Goal: Information Seeking & Learning: Find specific fact

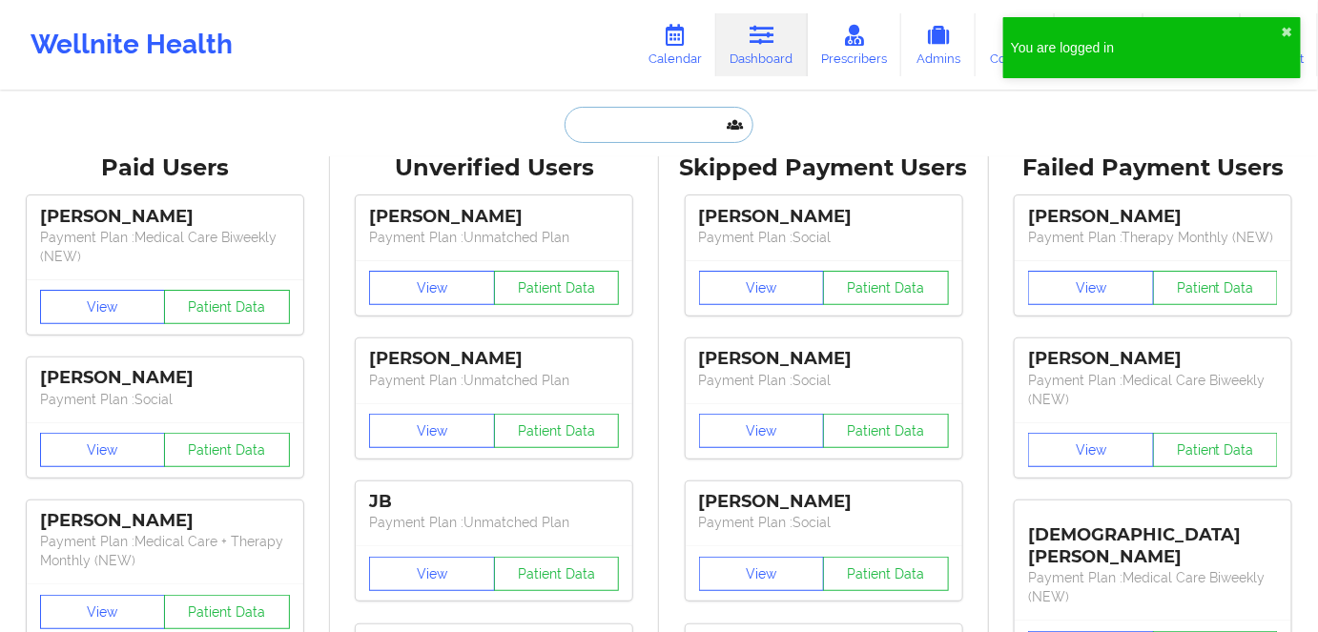
click at [647, 125] on input "text" at bounding box center [659, 125] width 189 height 36
paste input "stevemorea3@gmail.com"
type input "stevemorea3@gmail.com"
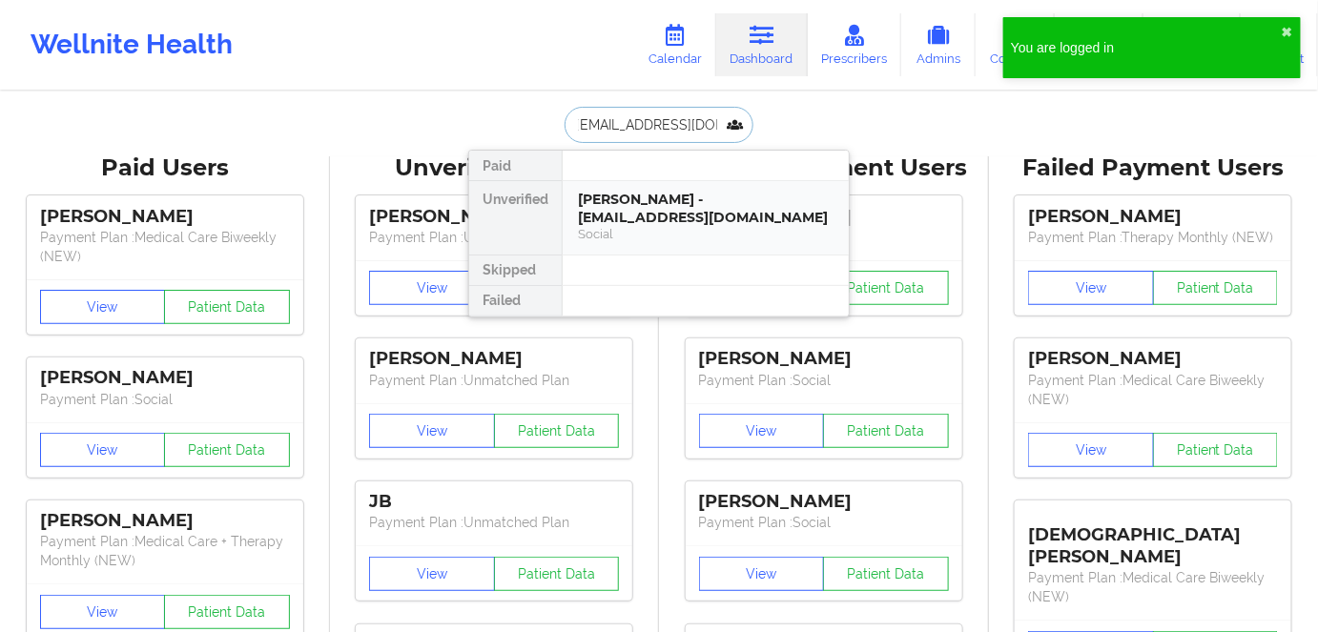
click at [681, 220] on div "Steven Morea, Jr - stevemorea3@gmail.com" at bounding box center [706, 208] width 256 height 35
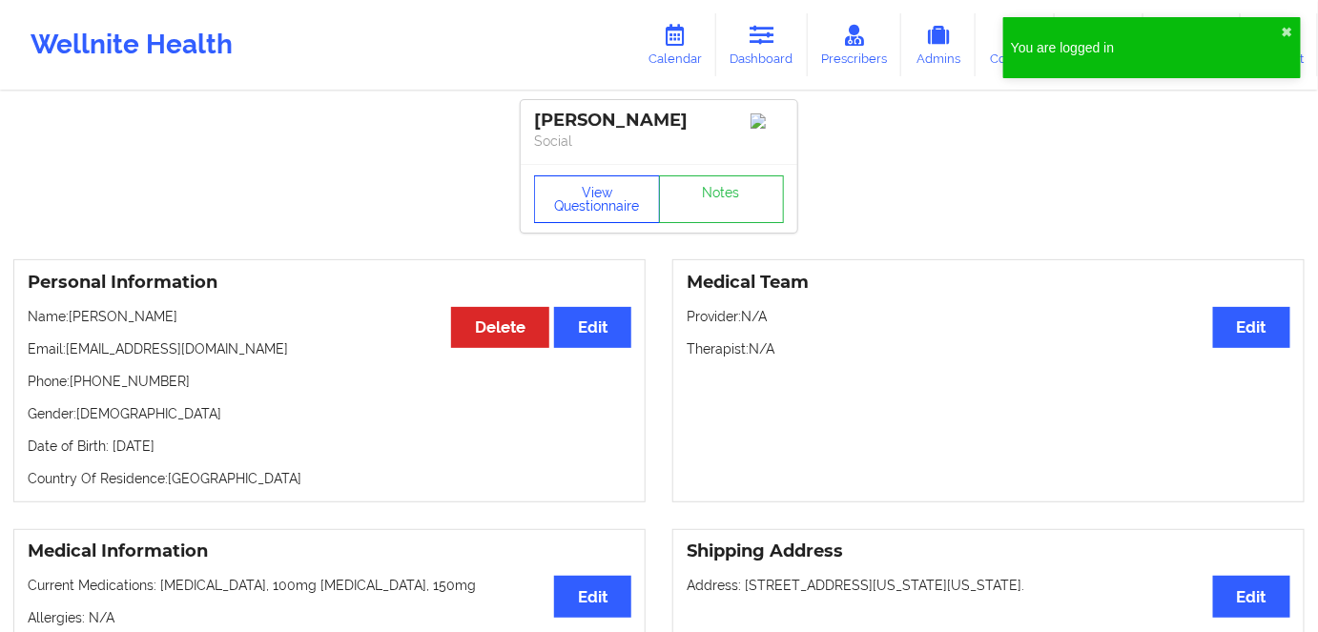
drag, startPoint x: 605, startPoint y: 201, endPoint x: 638, endPoint y: 293, distance: 97.4
click at [605, 203] on button "View Questionnaire" at bounding box center [597, 199] width 126 height 48
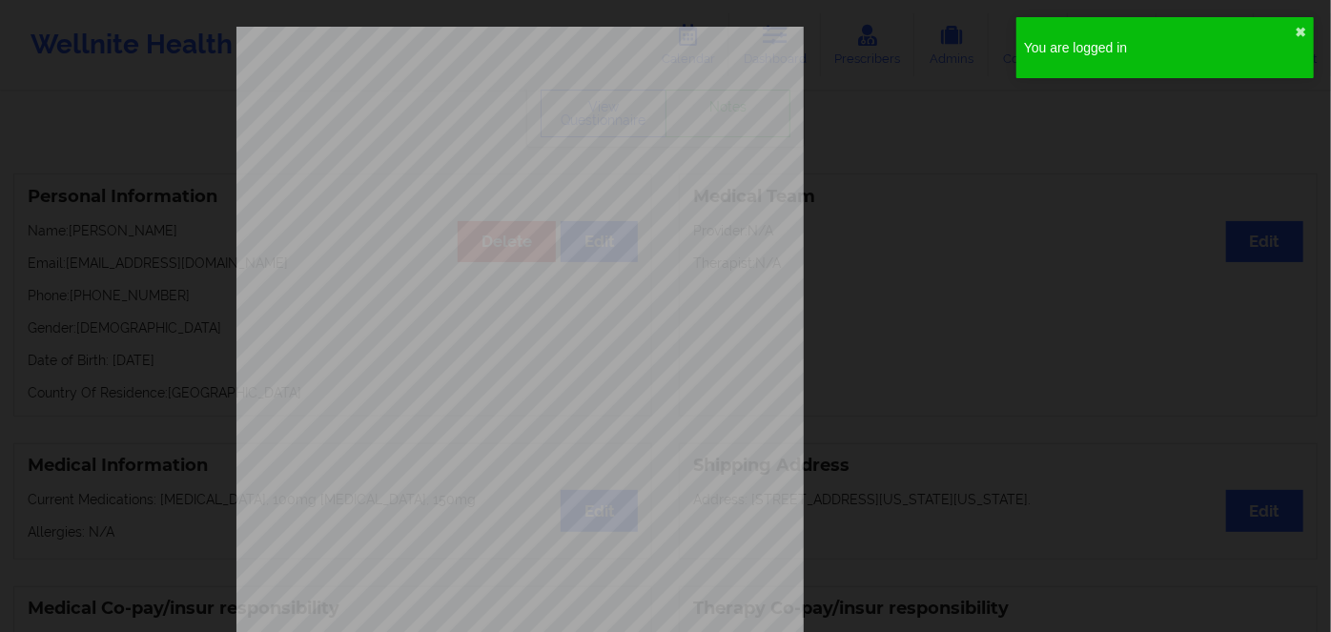
scroll to position [277, 0]
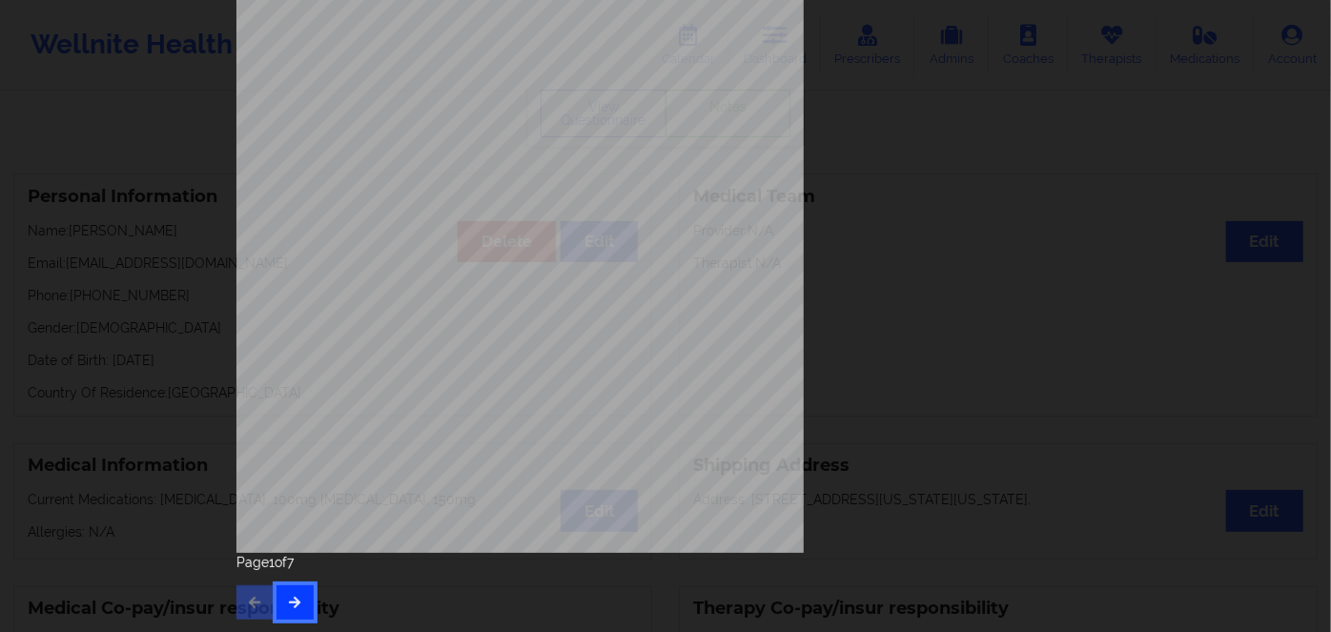
click at [298, 611] on button "button" at bounding box center [295, 602] width 37 height 34
click at [287, 605] on icon "button" at bounding box center [295, 601] width 16 height 11
click at [277, 601] on button "button" at bounding box center [295, 602] width 37 height 34
click at [283, 610] on button "button" at bounding box center [295, 602] width 37 height 34
click at [279, 584] on div "Page 5 of 7" at bounding box center [665, 586] width 858 height 67
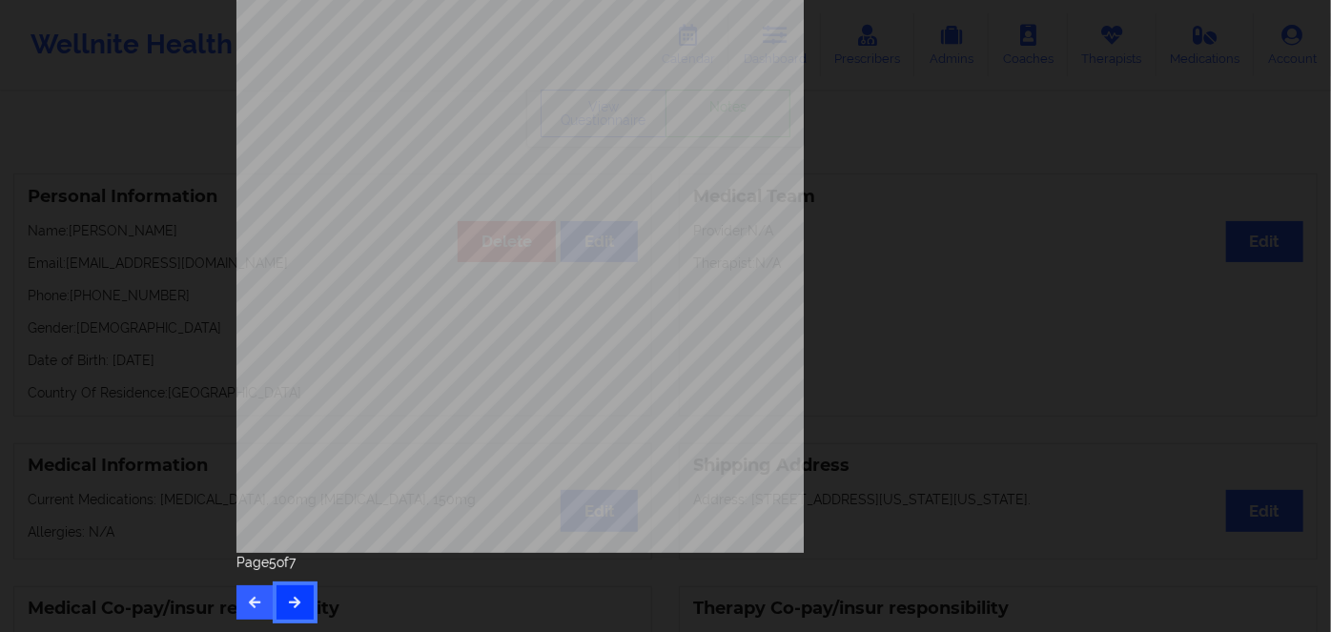
click at [298, 606] on button "button" at bounding box center [295, 602] width 37 height 34
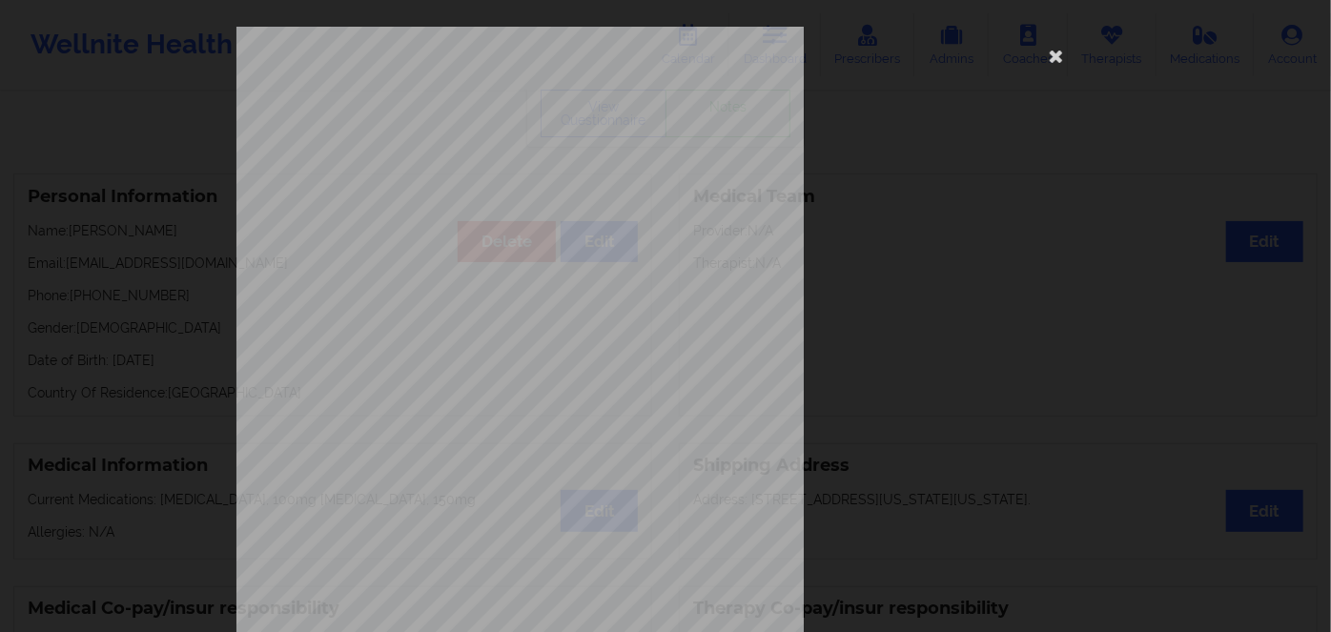
scroll to position [259, 0]
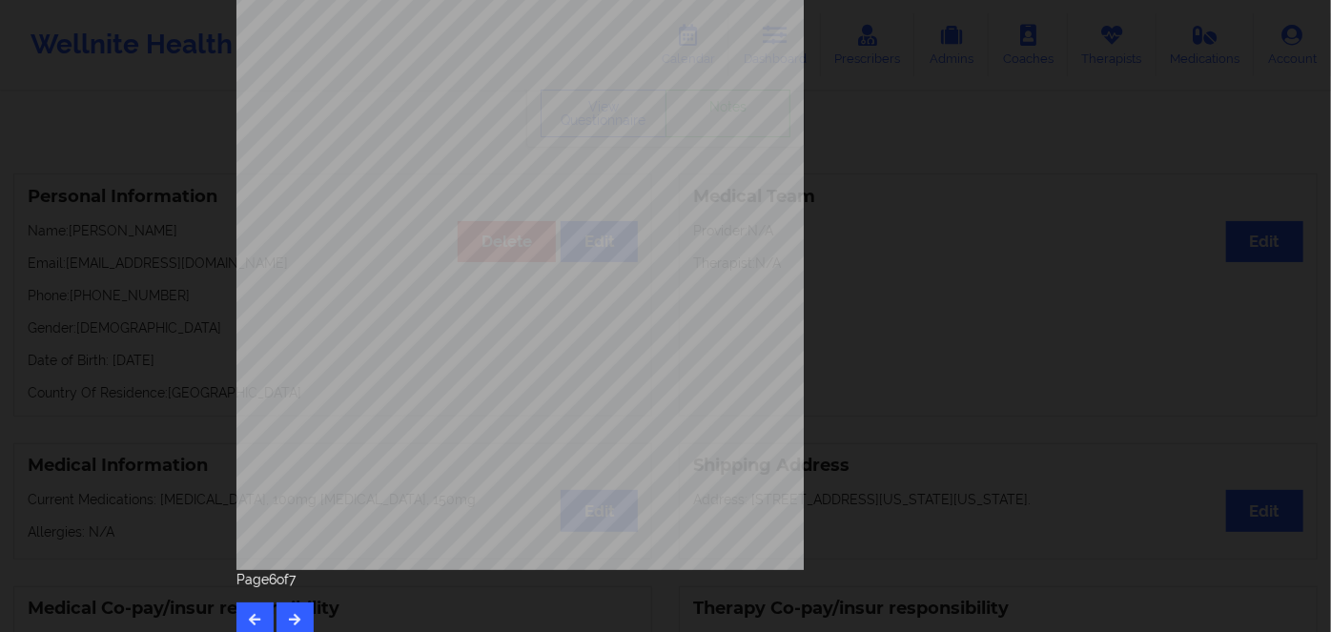
click at [483, 286] on span "VFG647W24072" at bounding box center [467, 285] width 64 height 9
click at [501, 326] on span "Empire BCBS New" at bounding box center [471, 326] width 72 height 9
click at [476, 281] on span "VFG647W24072" at bounding box center [467, 285] width 64 height 9
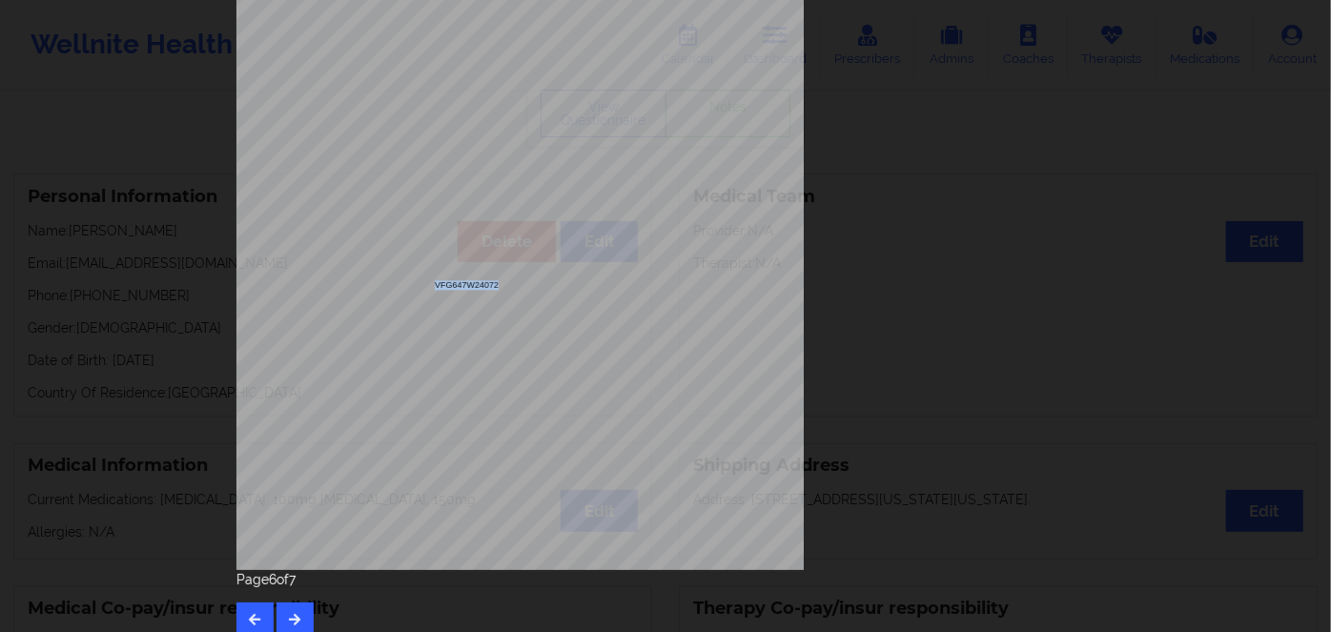
click at [476, 281] on span "VFG647W24072" at bounding box center [467, 285] width 64 height 9
copy span "VFG647W24072"
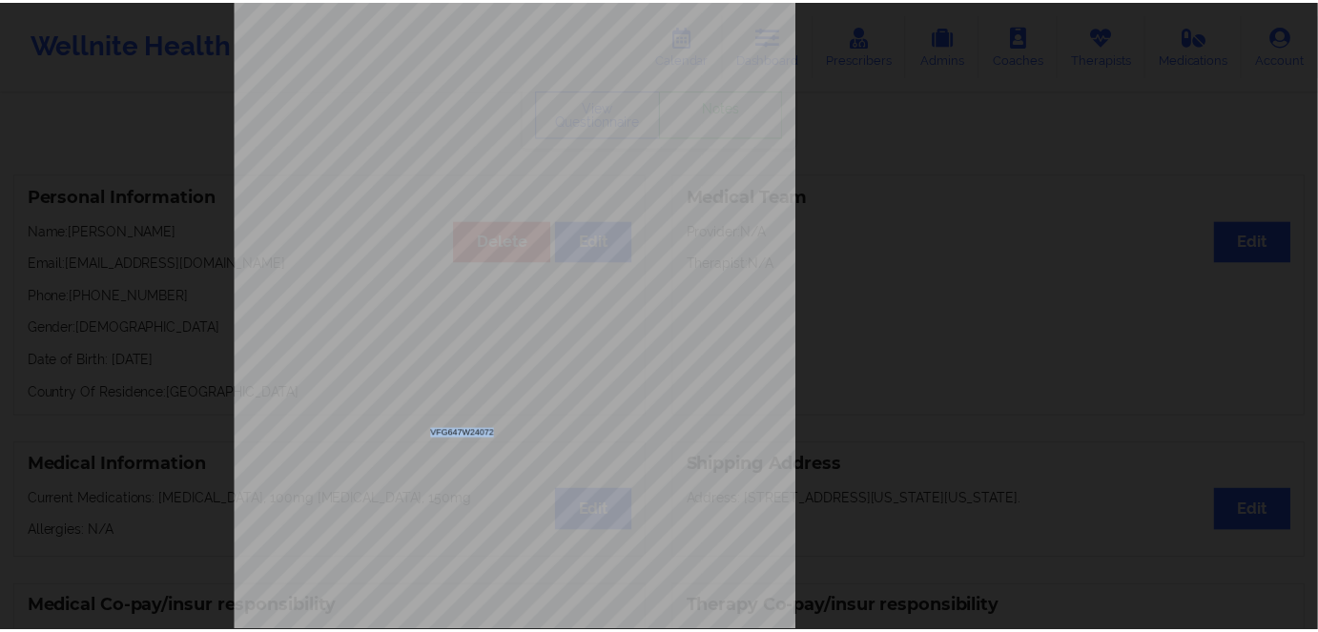
scroll to position [0, 0]
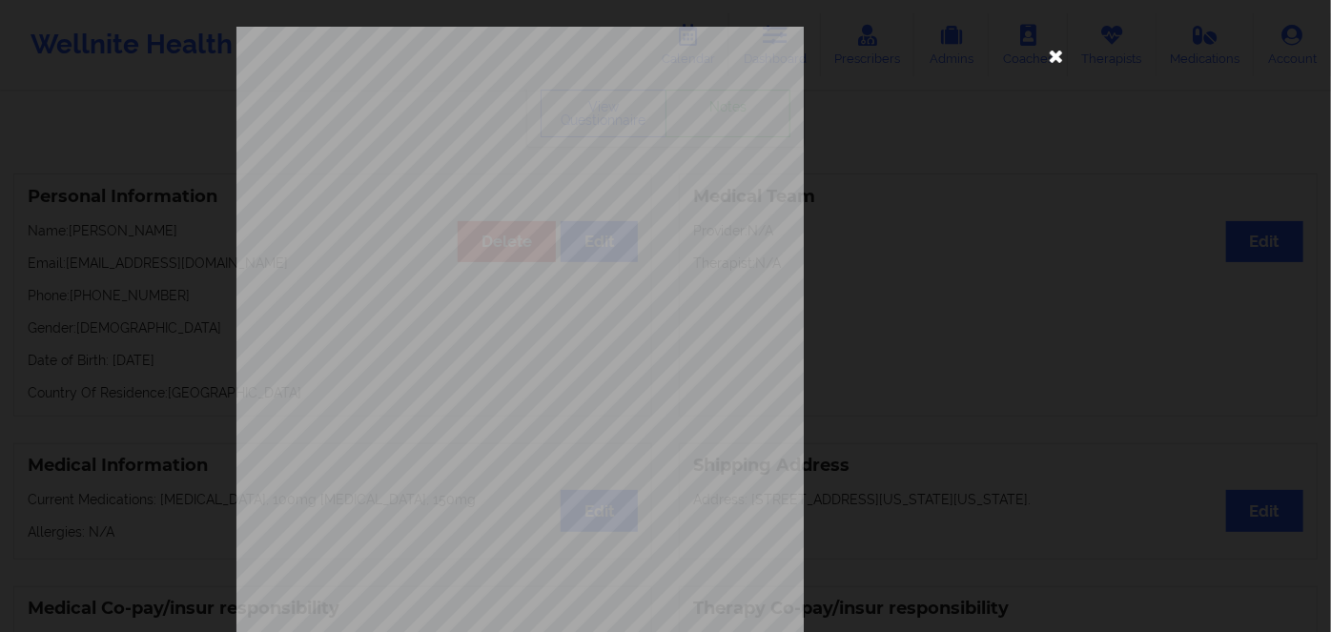
click at [1045, 62] on icon at bounding box center [1056, 55] width 31 height 31
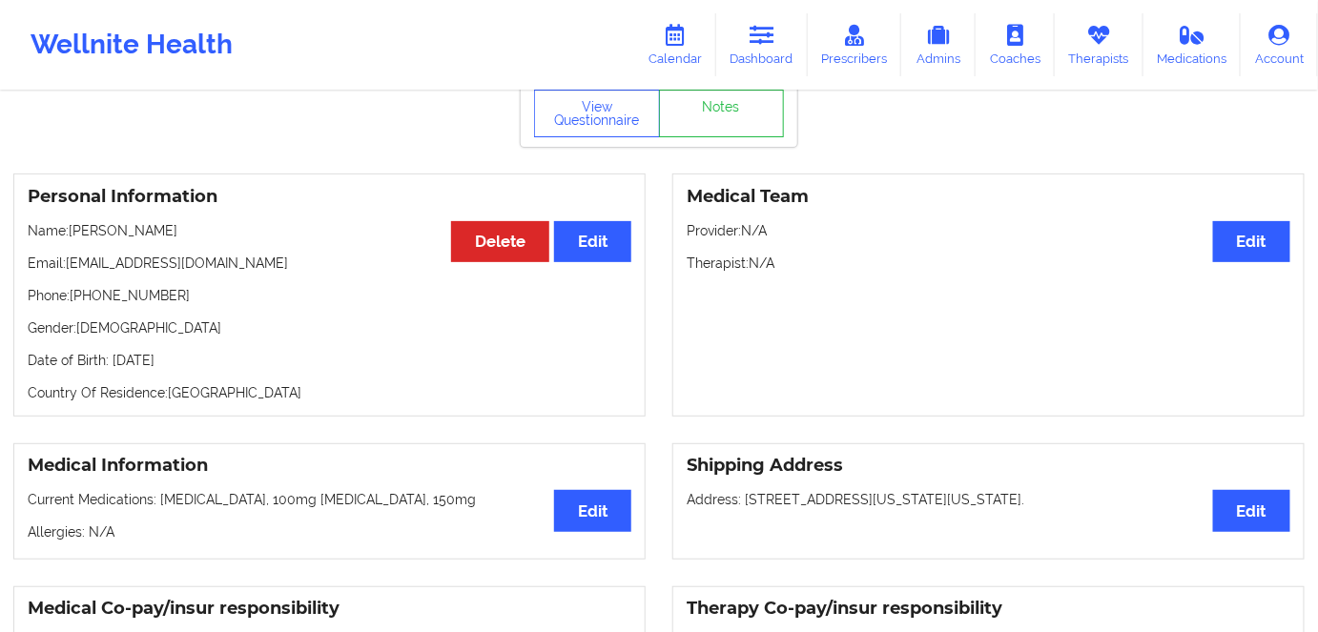
click at [203, 361] on p "Date of Birth: 26th of May 2000" at bounding box center [330, 360] width 604 height 19
copy p "2000"
drag, startPoint x: 113, startPoint y: 232, endPoint x: 71, endPoint y: 231, distance: 42.9
click at [71, 231] on div "Personal Information Edit Delete Name: Steven Morea, Jr Email: stevemorea3@gmai…" at bounding box center [329, 295] width 632 height 243
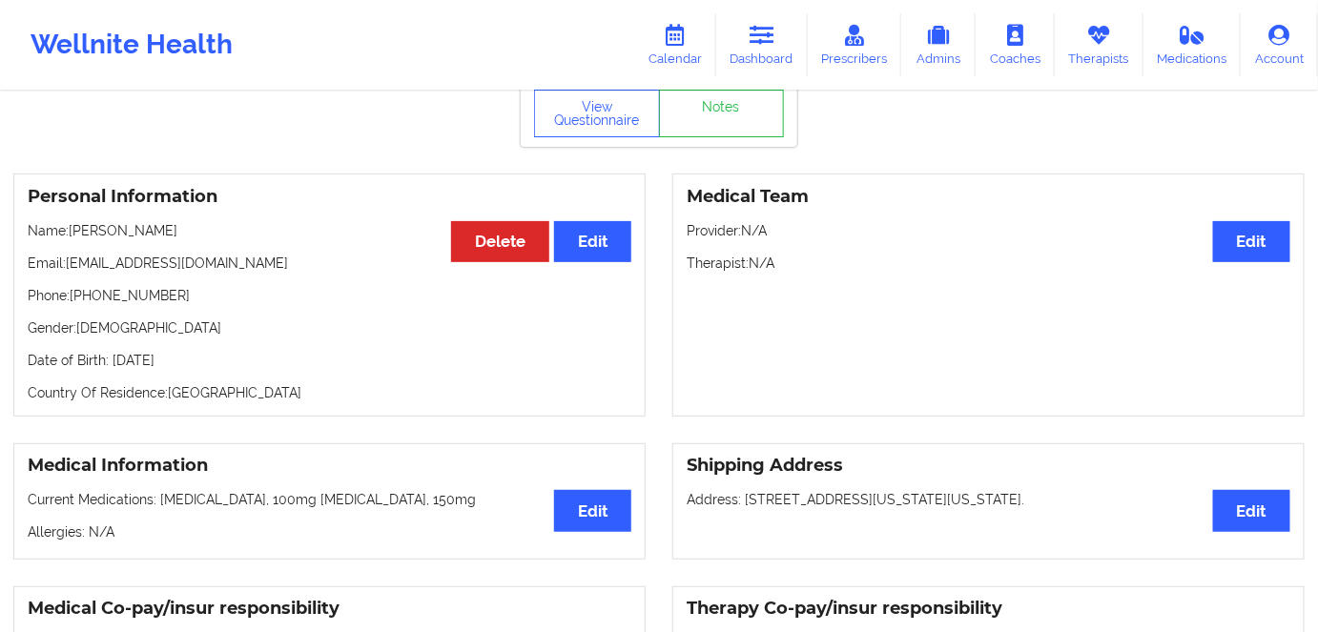
copy p "[PERSON_NAME]"
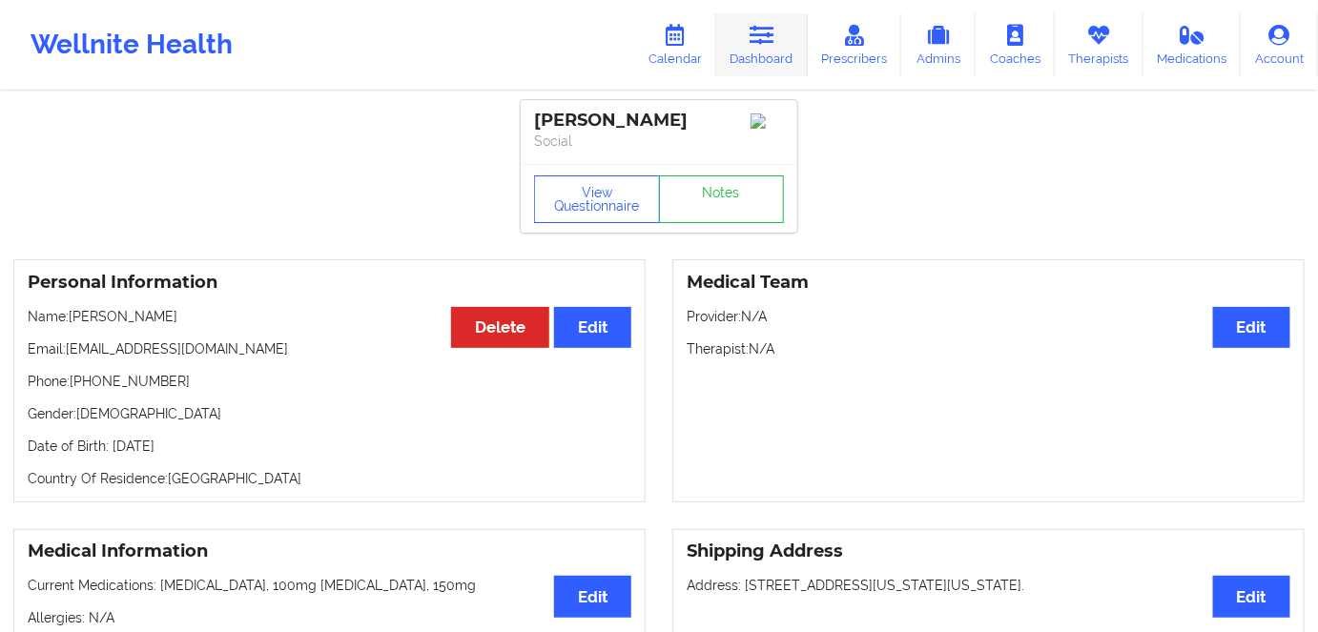
click at [767, 20] on link "Dashboard" at bounding box center [762, 44] width 92 height 63
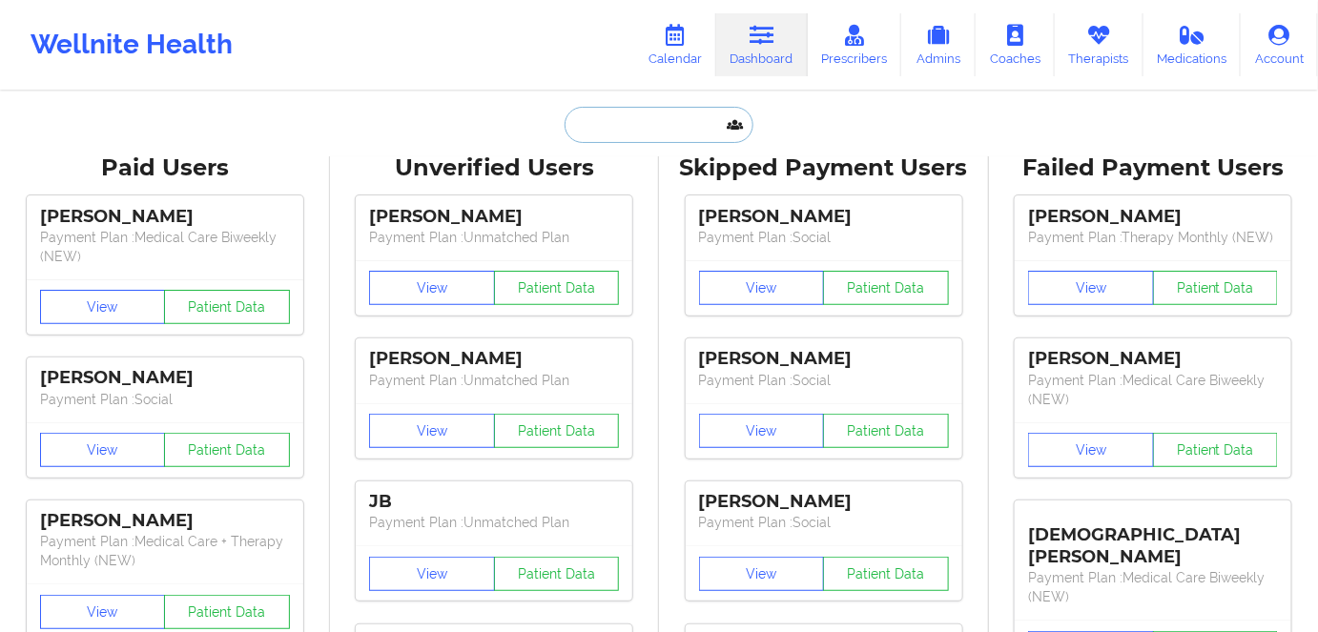
click at [656, 128] on input "text" at bounding box center [659, 125] width 189 height 36
paste input "ryanbarnestech@gmail.com"
type input "ryanbarnestech@gmail.com"
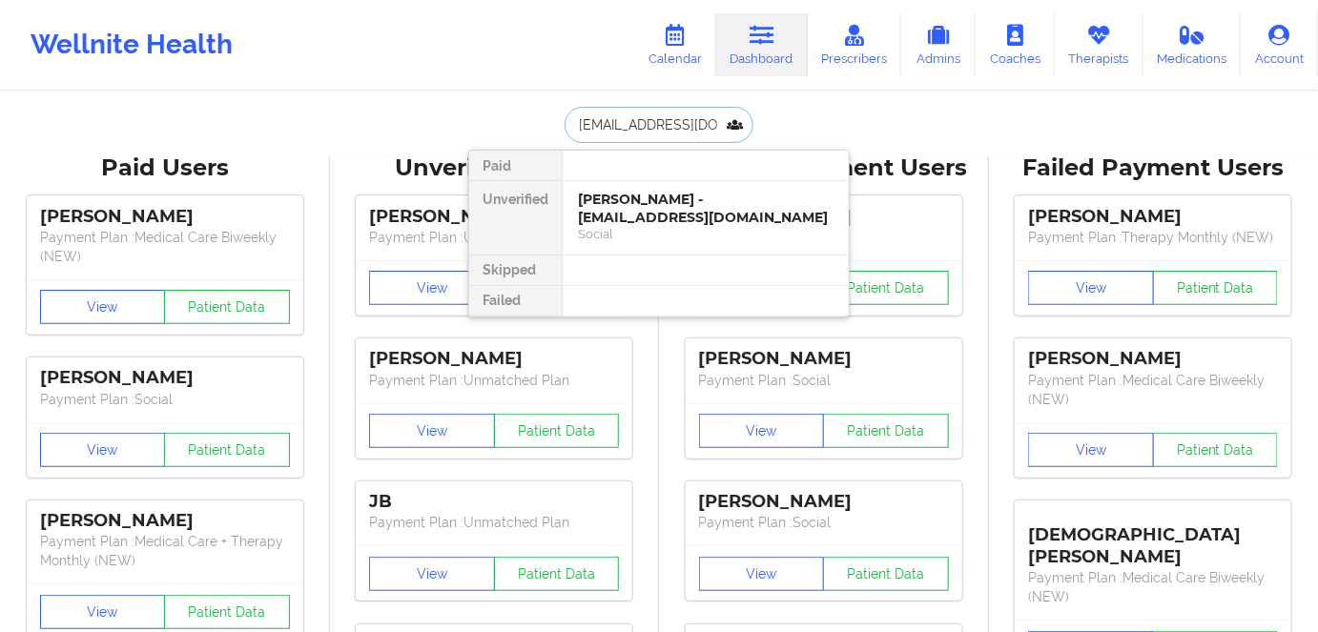
scroll to position [0, 20]
click at [760, 218] on div "Ryan D Barnes - ryanbarnestech@gmail.com" at bounding box center [706, 208] width 256 height 35
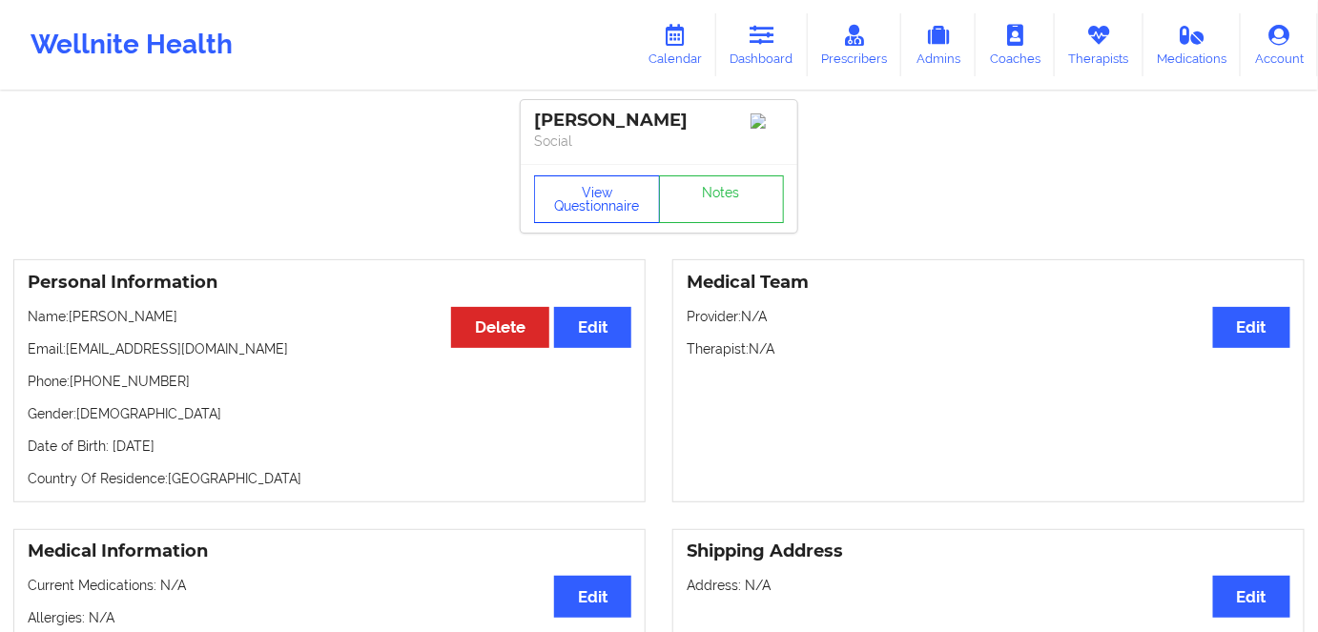
click at [603, 204] on button "View Questionnaire" at bounding box center [597, 199] width 126 height 48
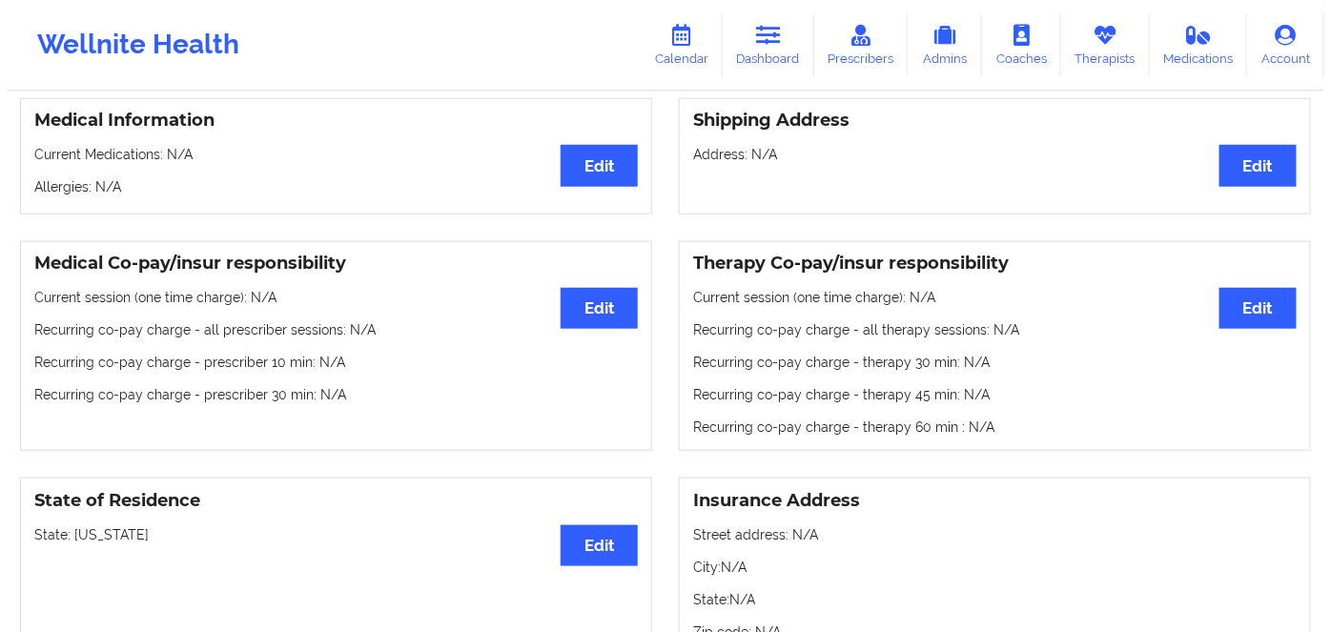
scroll to position [433, 0]
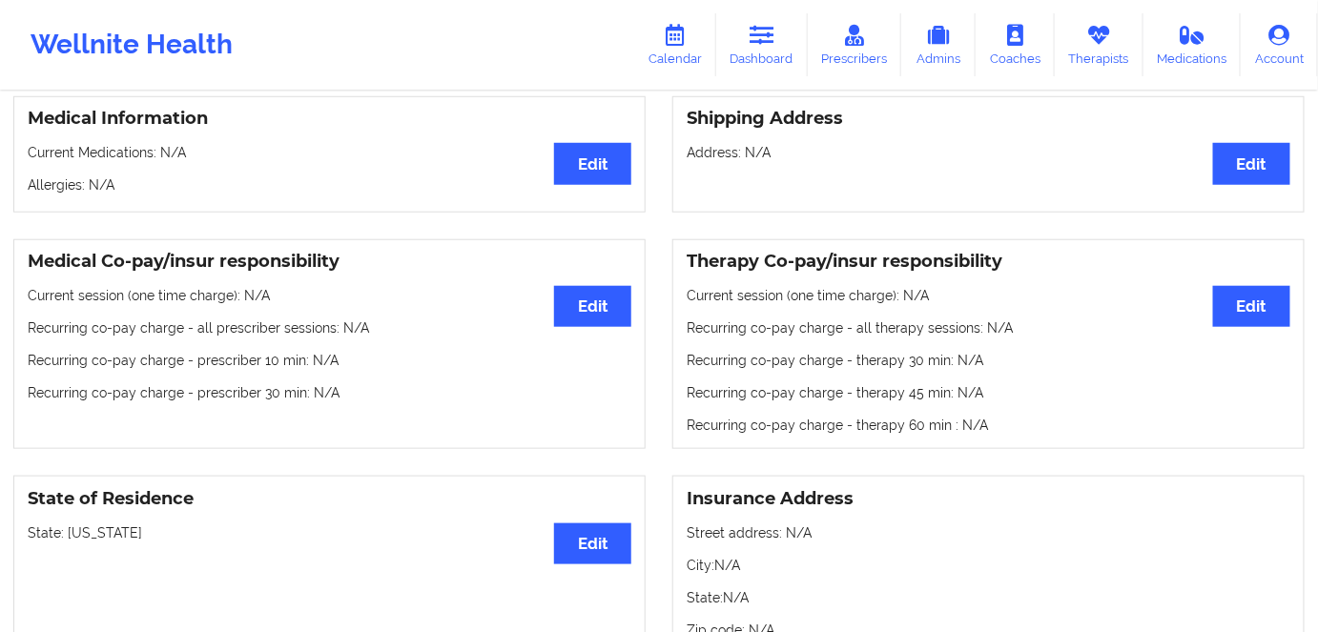
click at [100, 541] on p "State: Michigan" at bounding box center [330, 533] width 604 height 19
click at [96, 540] on p "State: Michigan" at bounding box center [330, 533] width 604 height 19
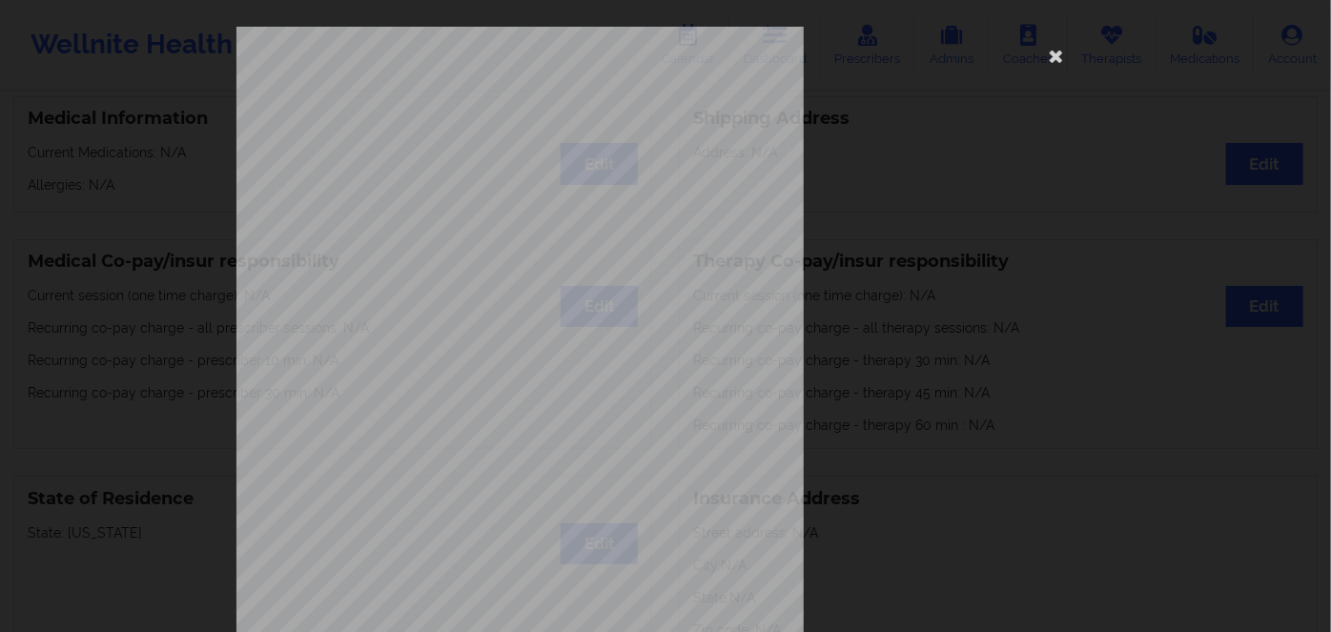
click at [435, 147] on span "Michigan" at bounding box center [459, 143] width 48 height 9
copy span "Michigan"
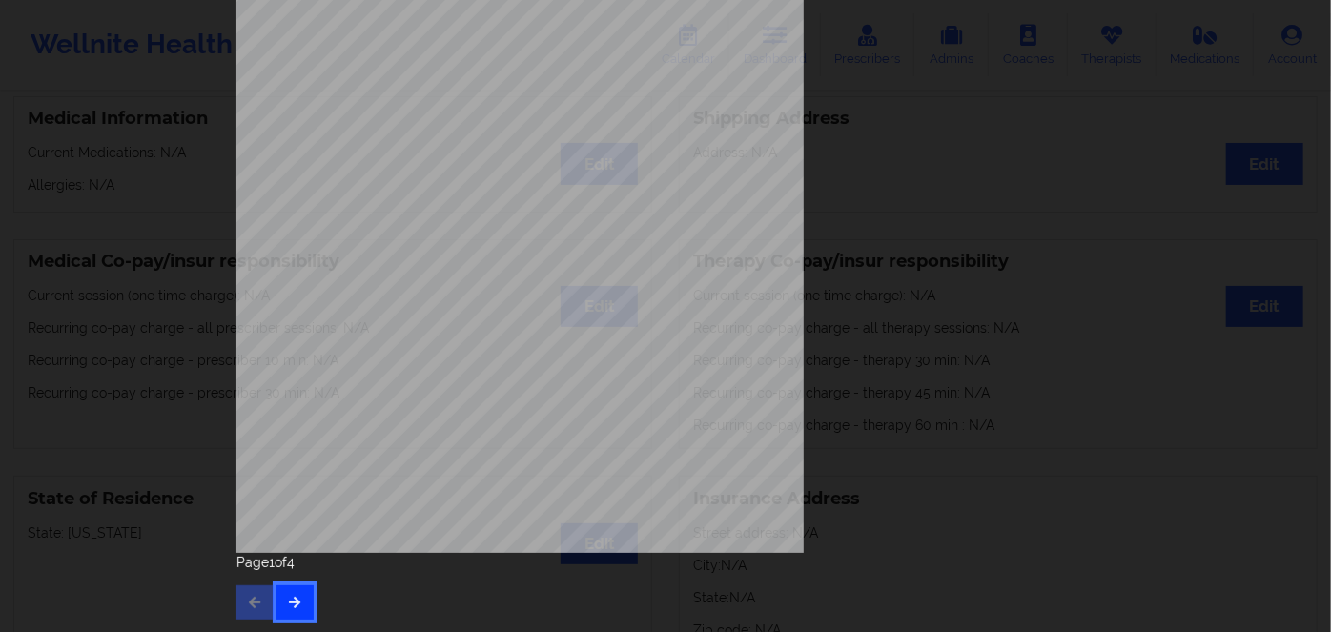
click at [295, 606] on icon "button" at bounding box center [295, 601] width 16 height 11
click at [299, 606] on button "button" at bounding box center [295, 602] width 37 height 34
